Goal: Task Accomplishment & Management: Complete application form

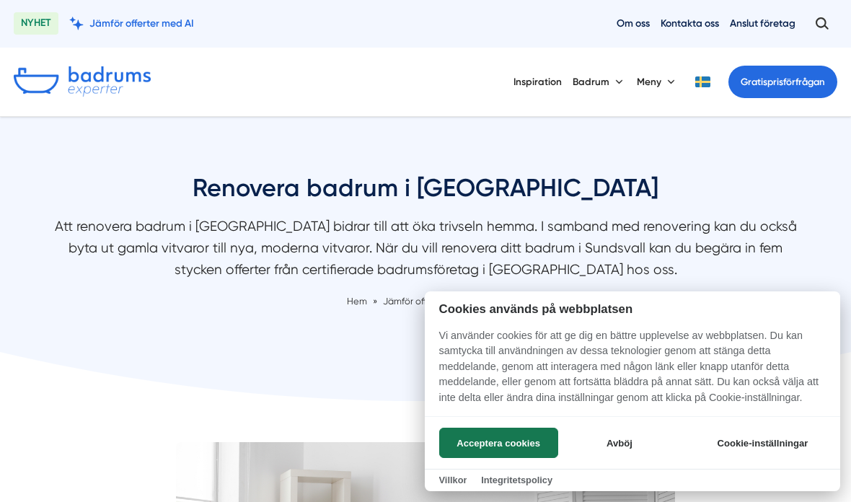
click at [625, 440] on button "Avböj" at bounding box center [619, 443] width 115 height 30
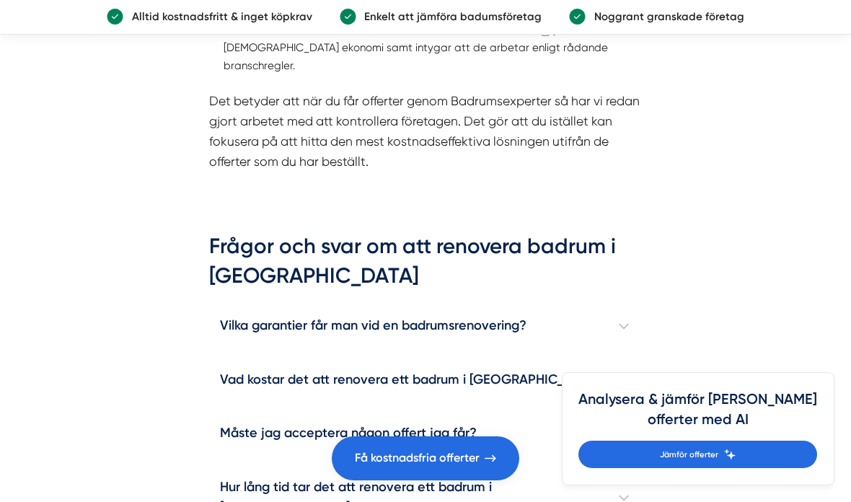
scroll to position [2398, 0]
click at [374, 481] on link "Få kostnadsfria offerter" at bounding box center [426, 459] width 188 height 44
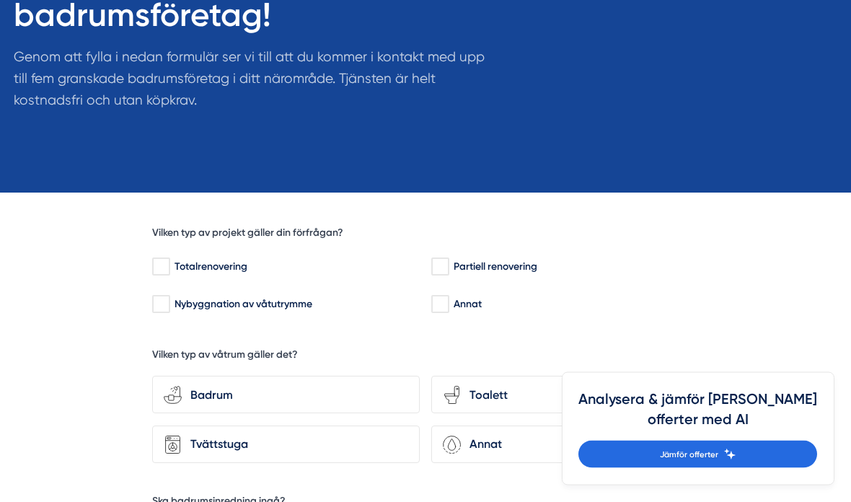
scroll to position [204, 0]
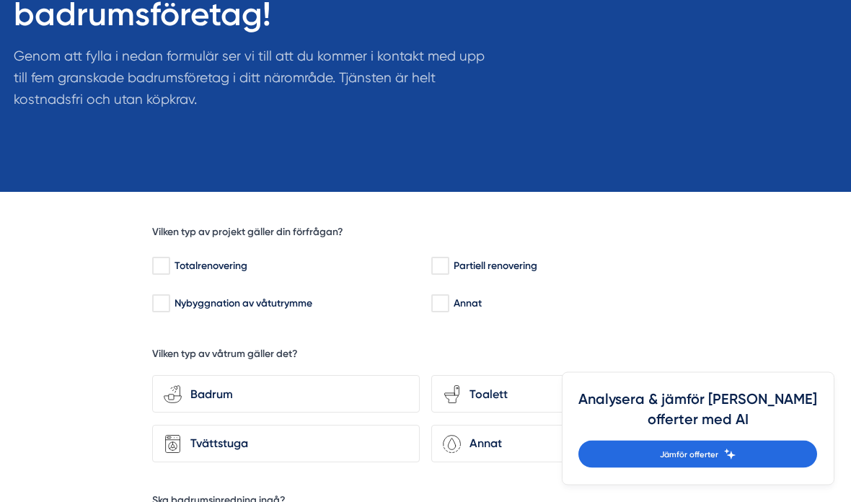
click at [161, 302] on input "Nybyggnation av våtutrymme" at bounding box center [160, 304] width 17 height 14
checkbox input "true"
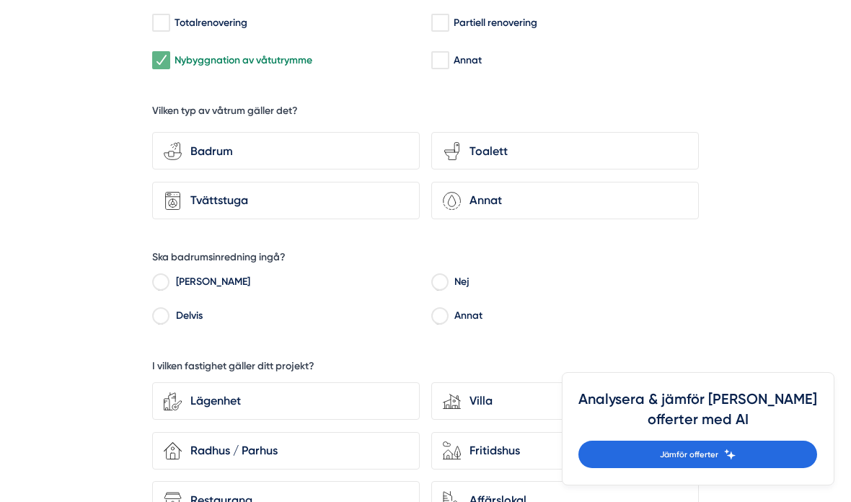
scroll to position [448, 0]
click at [439, 284] on input "Nej" at bounding box center [439, 284] width 17 height 13
radio input "true"
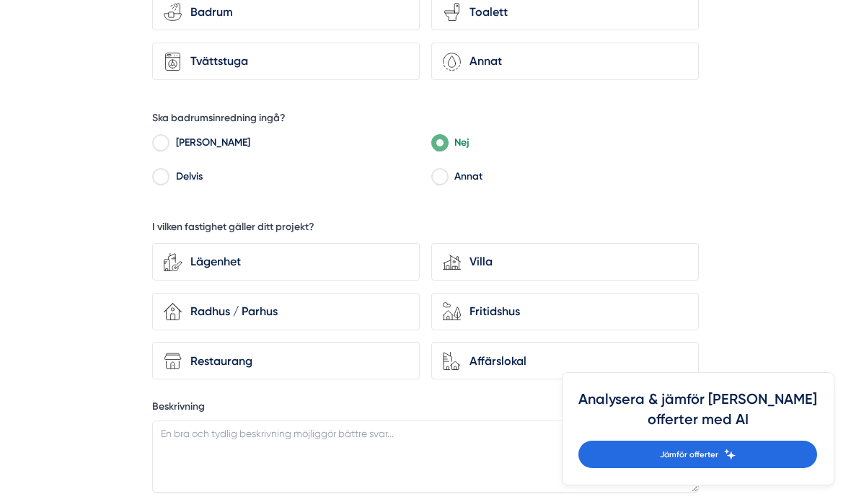
scroll to position [592, 0]
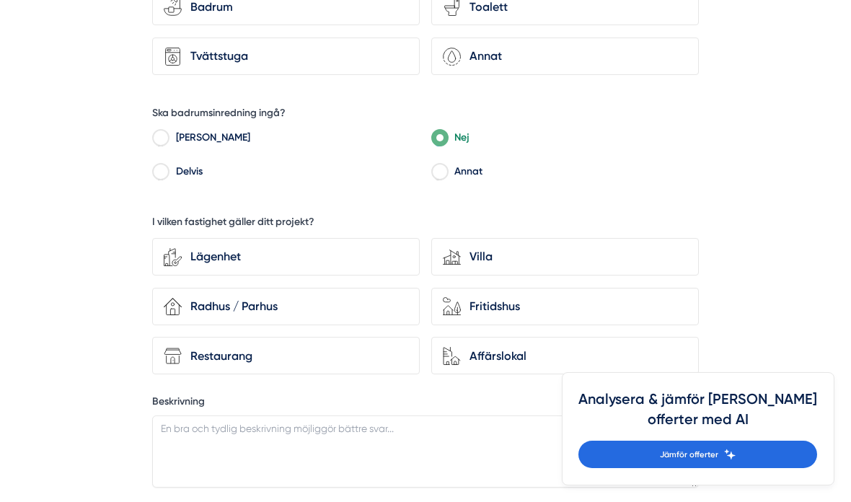
click at [651, 304] on div "Fritidshus" at bounding box center [574, 306] width 227 height 19
click at [0, 0] on input "house-nature Fritidshus" at bounding box center [0, 0] width 0 height 0
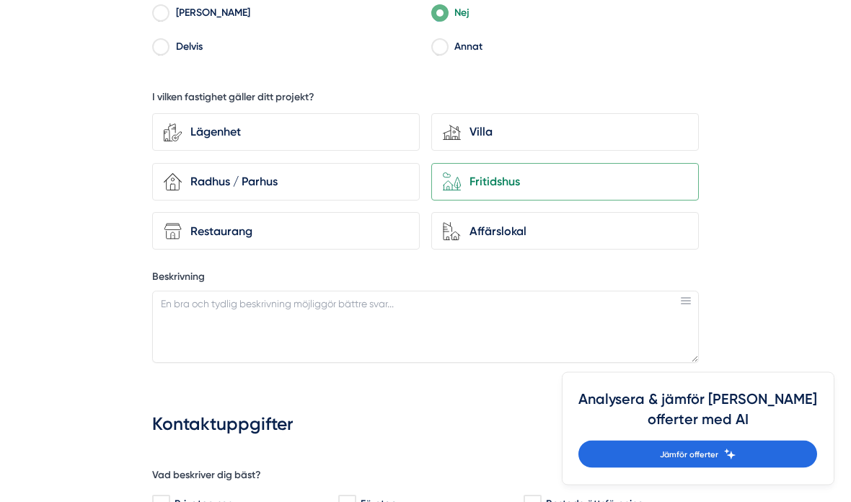
scroll to position [717, 0]
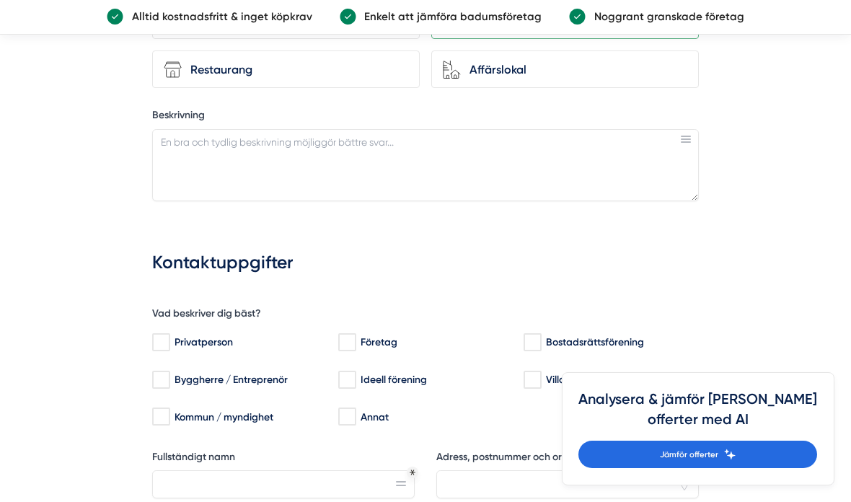
click at [162, 336] on input "Privatperson" at bounding box center [160, 343] width 17 height 14
checkbox input "true"
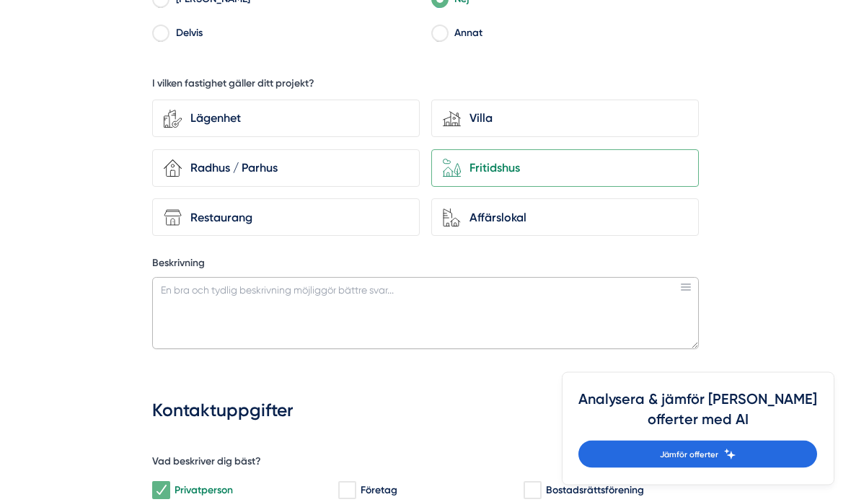
click at [183, 301] on textarea "Beskrivning" at bounding box center [425, 314] width 547 height 72
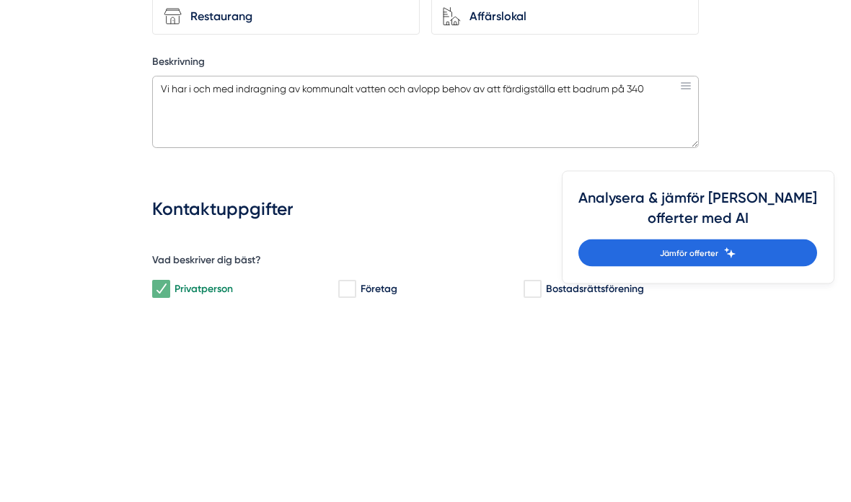
click at [631, 278] on textarea "Vi har i och med indragning av kommunalt vatten och avlopp behov av att färdigs…" at bounding box center [425, 314] width 547 height 72
click at [625, 278] on textarea "Vi har i och med indragning av kommunalt vatten och avlopp behov av att färdigs…" at bounding box center [425, 314] width 547 height 72
click at [627, 278] on textarea "Vi har i och med indragning av kommunalt vatten och avlopp behov av att färdigs…" at bounding box center [425, 314] width 547 height 72
click at [624, 278] on textarea "Vi har i och med indragning av kommunalt vatten och avlopp behov av att färdigs…" at bounding box center [425, 314] width 547 height 72
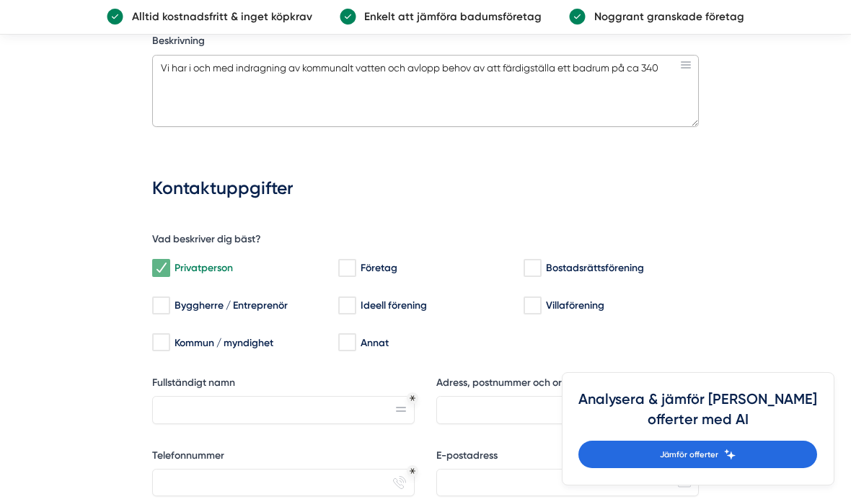
scroll to position [948, 0]
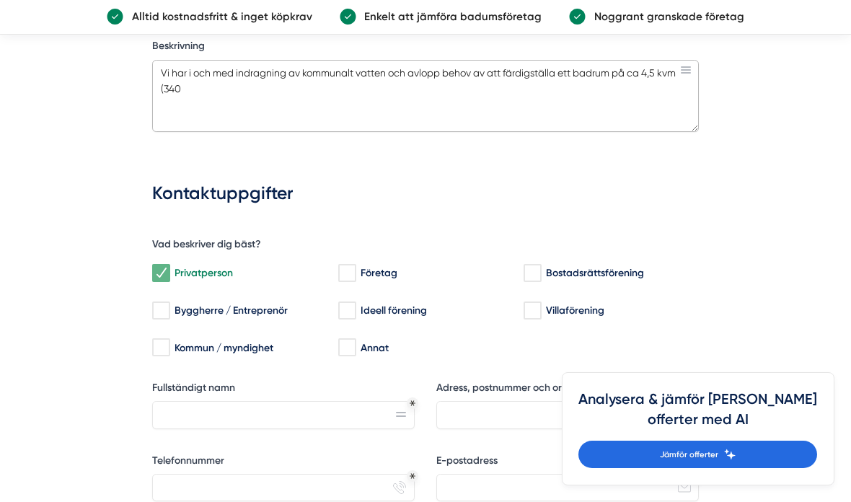
click at [214, 78] on textarea "Vi har i och med indragning av kommunalt vatten och avlopp behov av att färdigs…" at bounding box center [425, 96] width 547 height 72
type textarea "Vi har i och med indragning av kommunalt vatten och avlopp behov av att färdigs…"
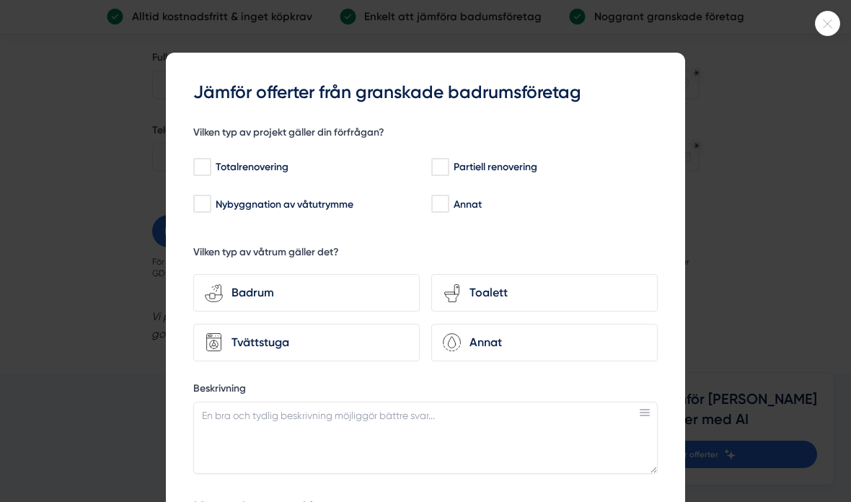
scroll to position [0, 0]
click at [206, 206] on input "Nybyggnation av våtutrymme" at bounding box center [201, 204] width 17 height 14
checkbox input "true"
click at [250, 292] on div "Badrum" at bounding box center [315, 293] width 185 height 19
click at [0, 0] on input "bathroom-tub-towel Badrum" at bounding box center [0, 0] width 0 height 0
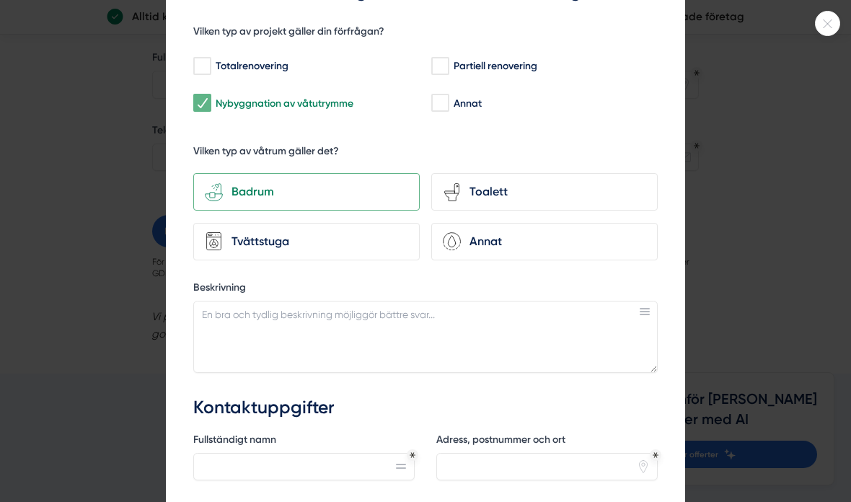
scroll to position [106, 0]
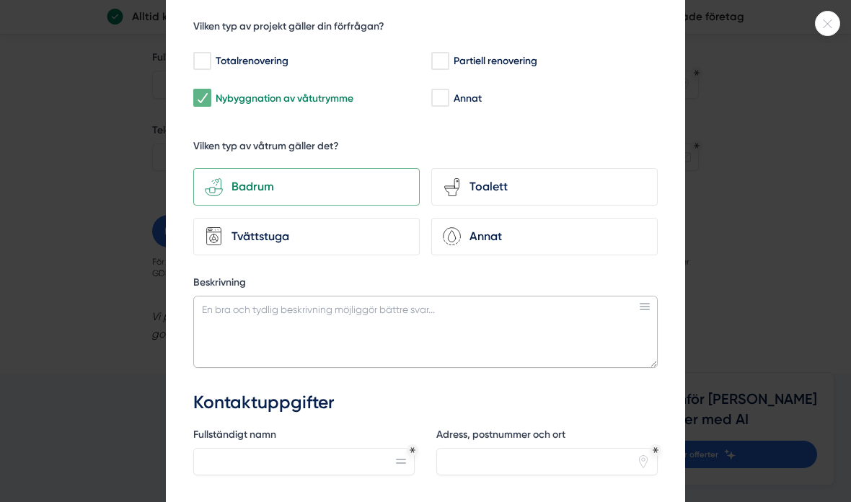
click at [220, 315] on textarea "Beskrivning" at bounding box center [425, 332] width 465 height 72
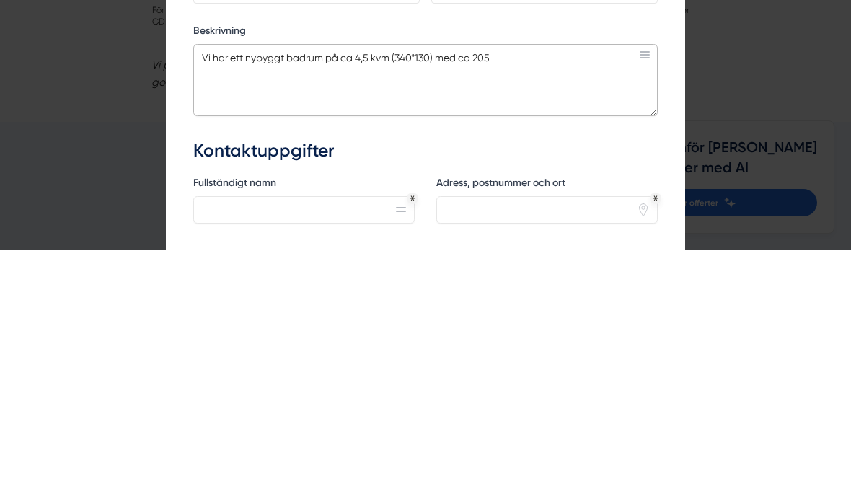
type textarea "Vi har ett nybyggt badrum på ca 4,5 kvm (340*130) med ca 205"
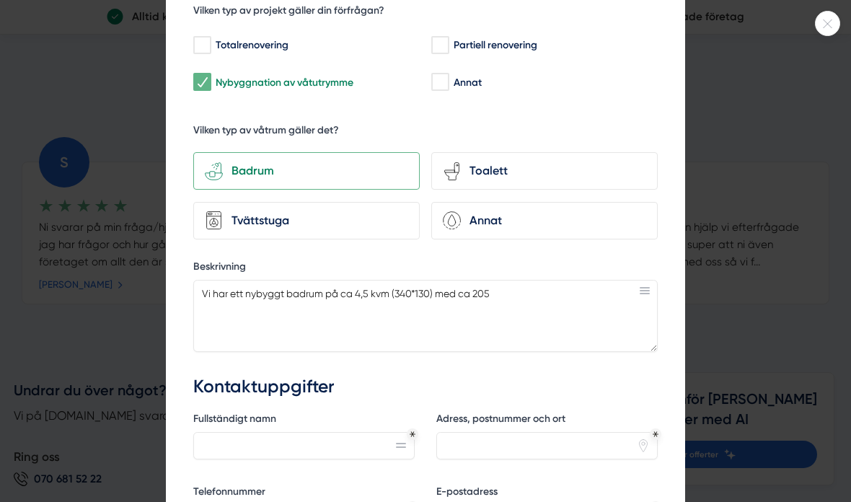
scroll to position [158, 0]
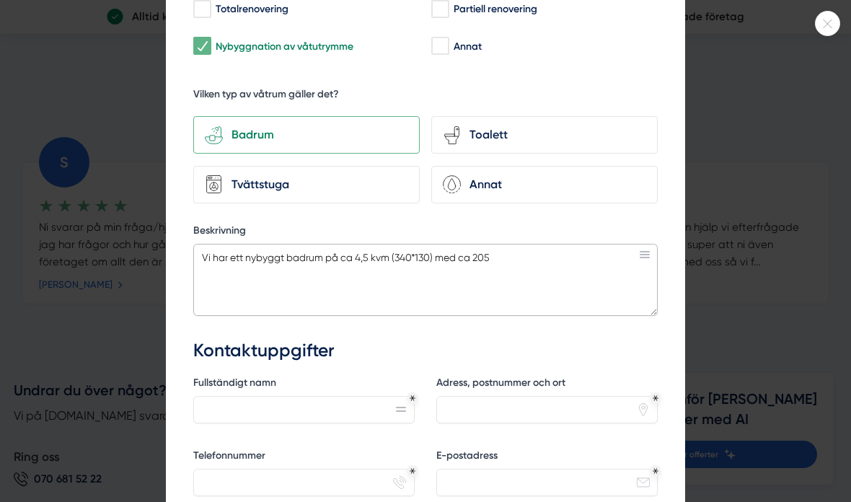
click at [556, 263] on textarea "Vi har ett nybyggt badrum på ca 4,5 kvm (340*130) med ca 205" at bounding box center [425, 280] width 465 height 72
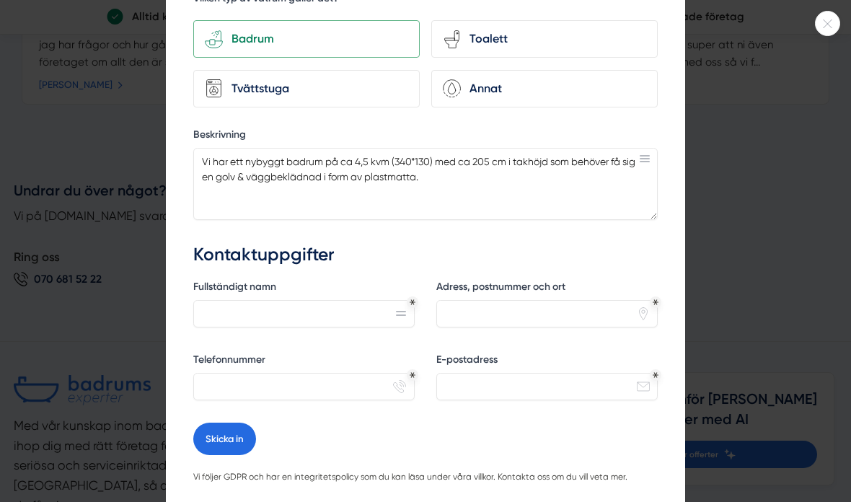
scroll to position [255, 0]
type textarea "Vi har ett nybyggt badrum på ca 4,5 kvm (340*130) med ca 205 cm i takhöjd som b…"
click at [224, 306] on input "Fullständigt namn" at bounding box center [304, 312] width 222 height 27
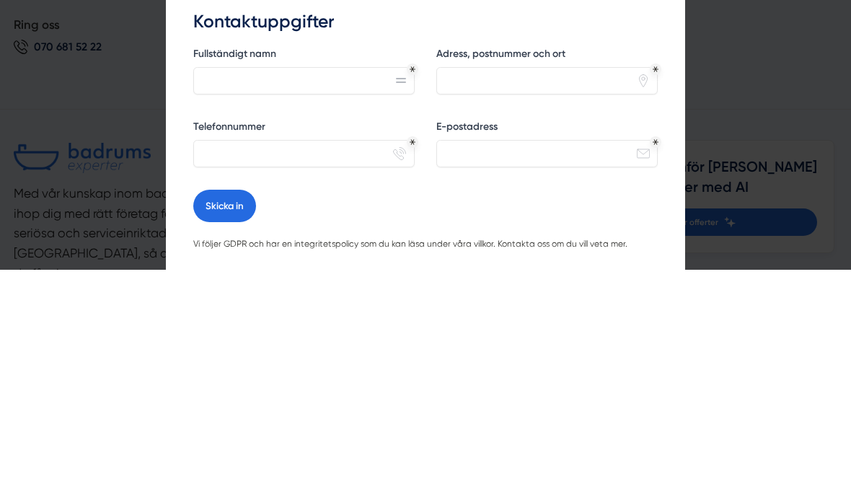
type input "PÄR NILSSON"
type input "Bredsandsviken 234"
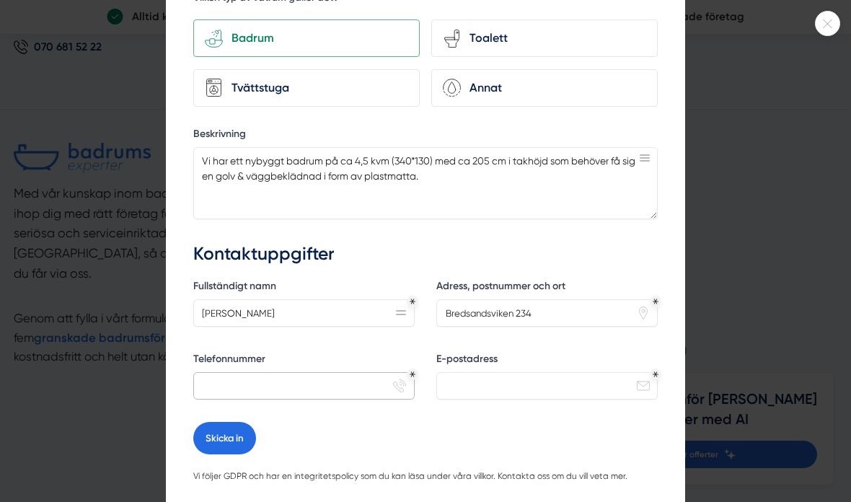
type input "0722088810"
type input "nilssonpb@gmail.com"
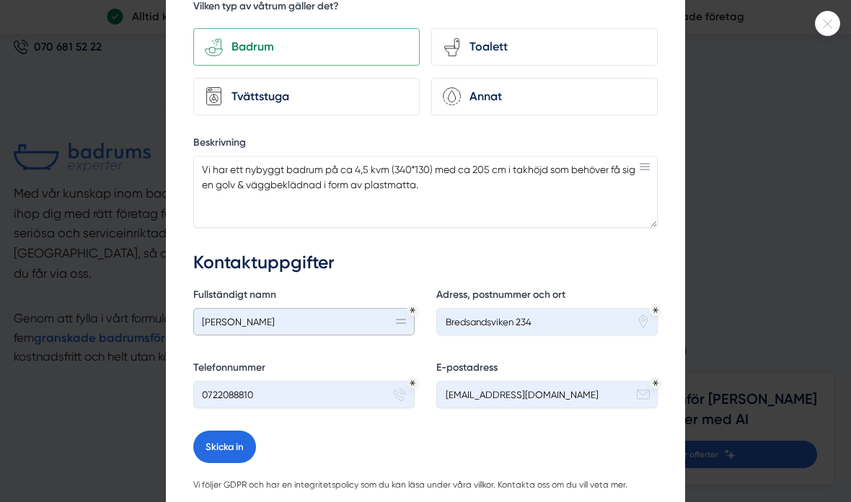
scroll to position [245, 0]
click at [589, 320] on input "Bredsandsviken 234" at bounding box center [548, 322] width 222 height 27
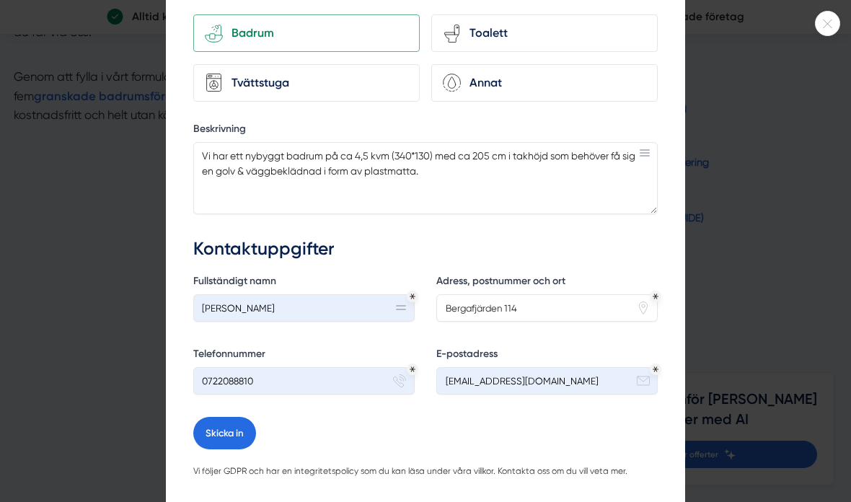
scroll to position [260, 0]
type input "Bergafjärden 114"
click at [218, 421] on button "Skicka in" at bounding box center [224, 433] width 63 height 32
